Goal: Browse casually

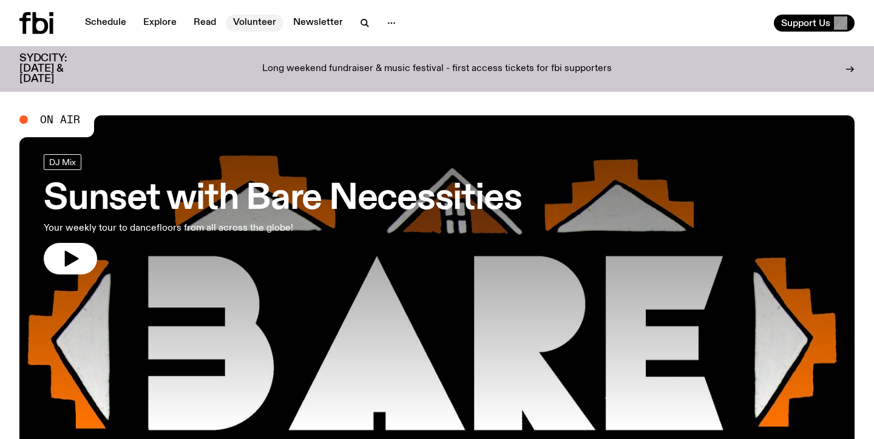
click at [262, 21] on link "Volunteer" at bounding box center [255, 23] width 58 height 17
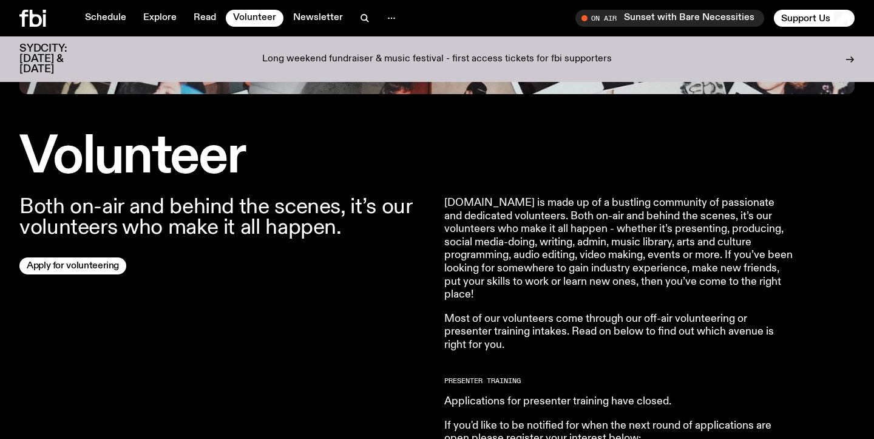
scroll to position [229, 0]
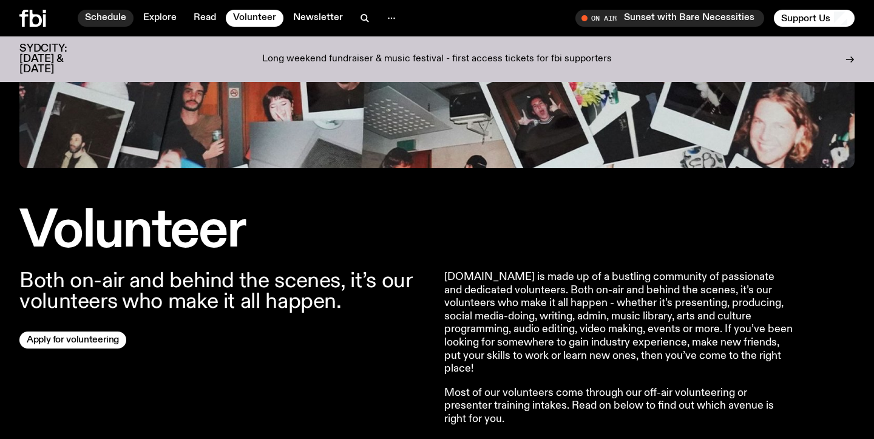
click at [110, 21] on link "Schedule" at bounding box center [106, 18] width 56 height 17
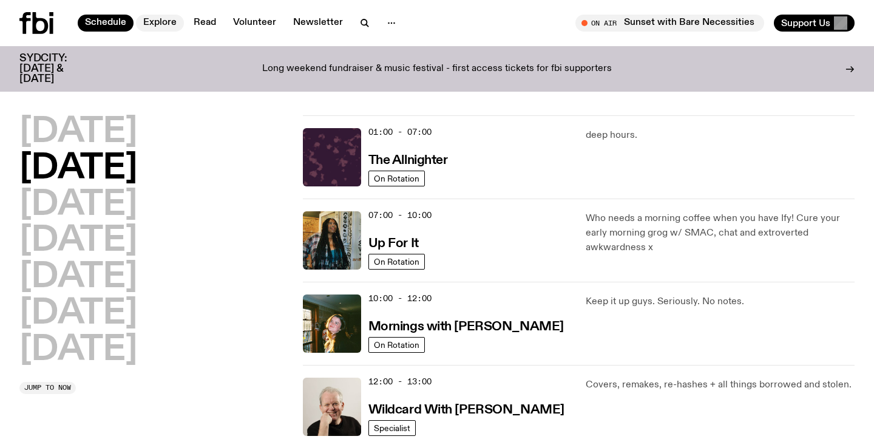
click at [164, 24] on link "Explore" at bounding box center [160, 23] width 48 height 17
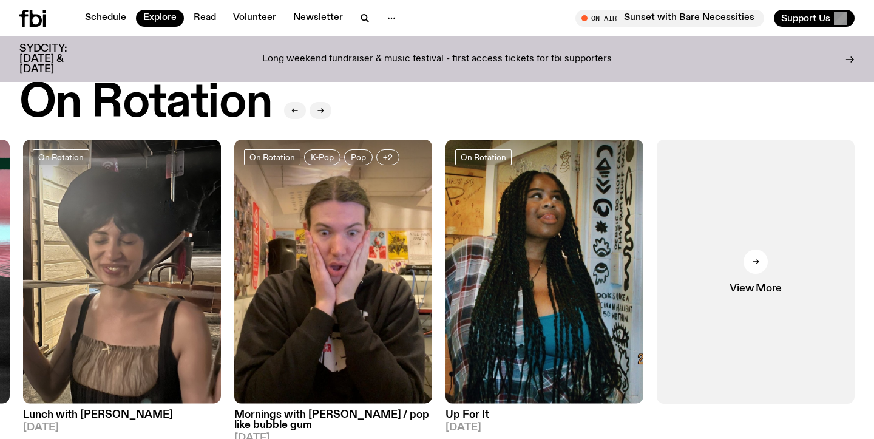
scroll to position [458, 0]
click at [767, 229] on link "View More" at bounding box center [755, 272] width 198 height 264
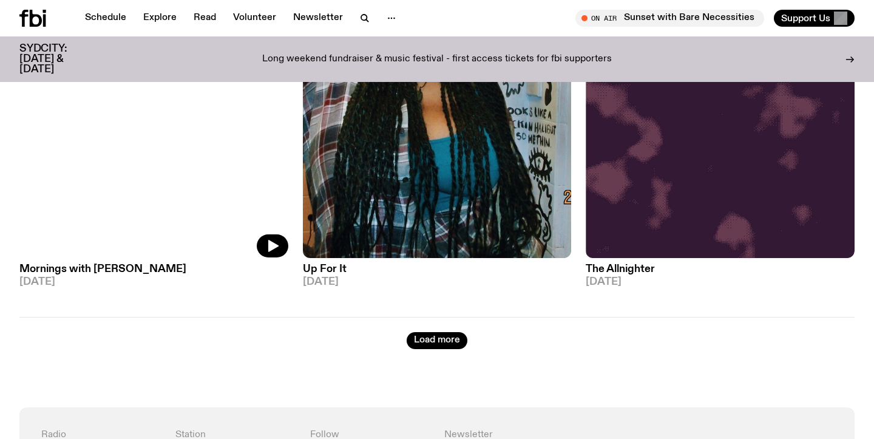
scroll to position [3231, 0]
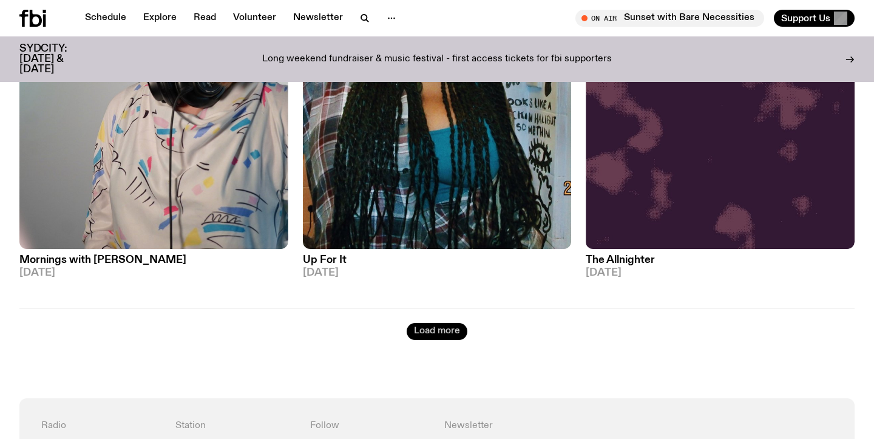
click at [450, 323] on button "Load more" at bounding box center [437, 331] width 61 height 17
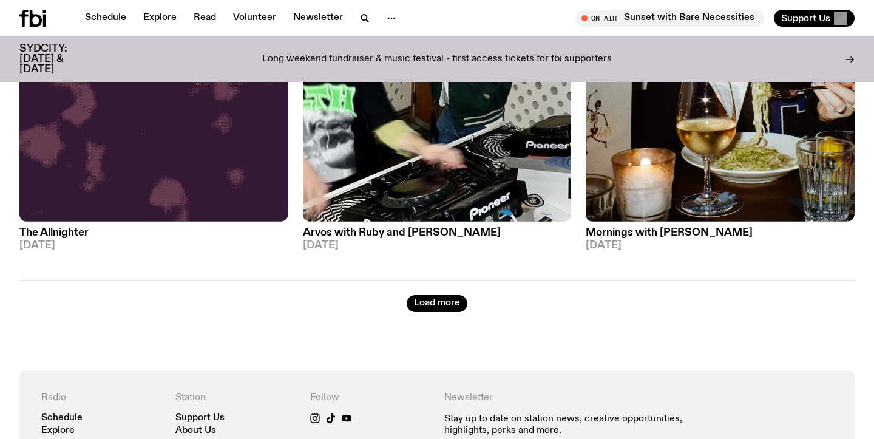
scroll to position [6604, 0]
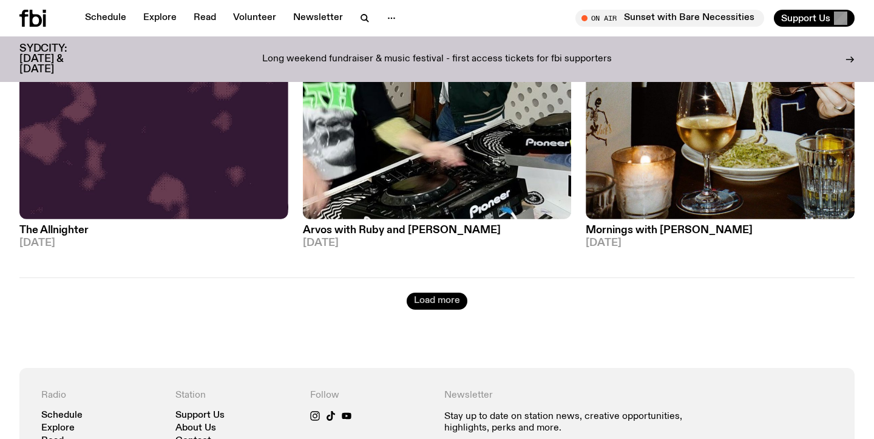
click at [422, 292] on button "Load more" at bounding box center [437, 300] width 61 height 17
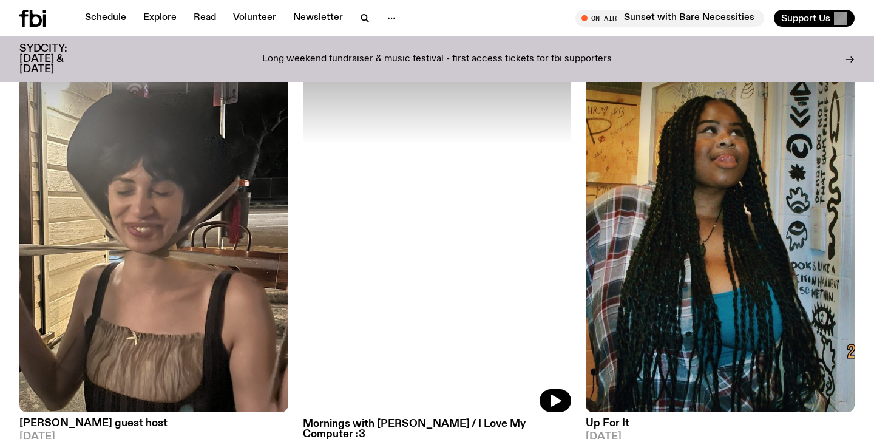
scroll to position [9326, 0]
